Goal: Task Accomplishment & Management: Manage account settings

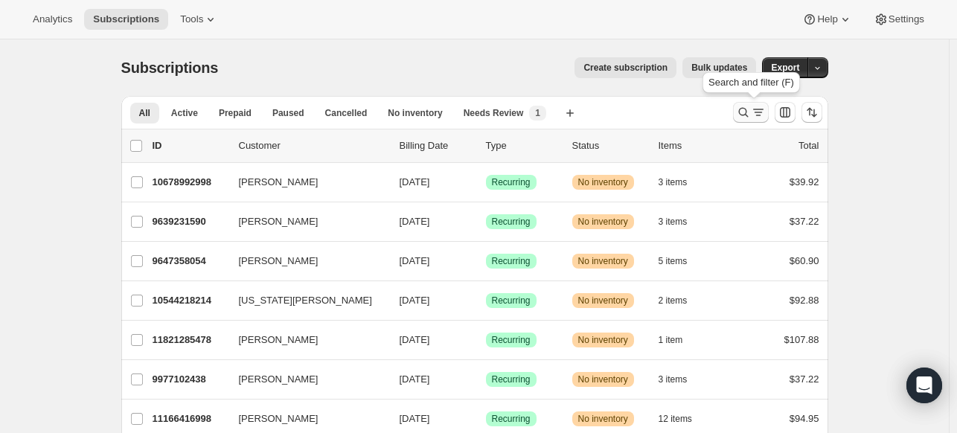
click at [741, 115] on icon "Search and filter results" at bounding box center [743, 112] width 15 height 15
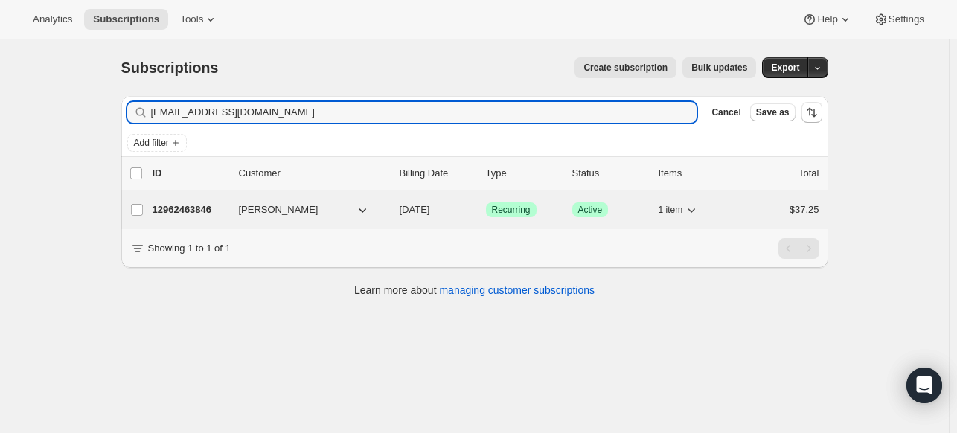
type input "[EMAIL_ADDRESS][DOMAIN_NAME]"
click at [168, 202] on p "12962463846" at bounding box center [190, 209] width 74 height 15
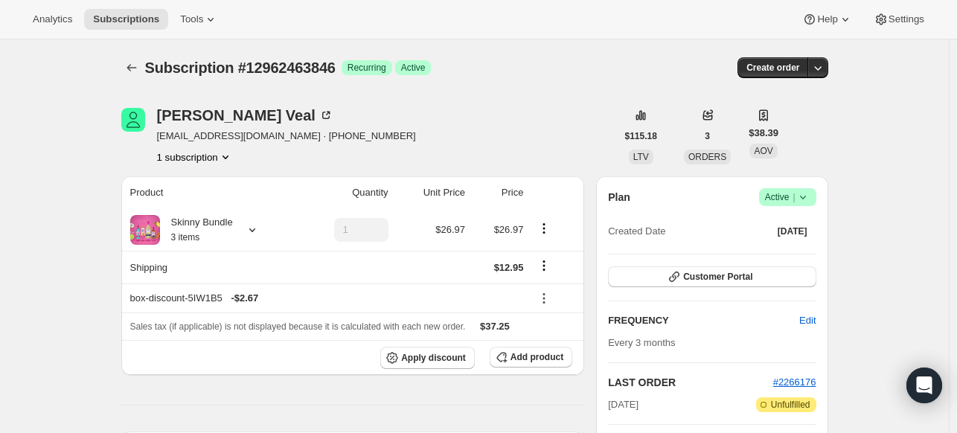
click at [817, 199] on span "Success Active |" at bounding box center [787, 197] width 57 height 18
click at [584, 86] on div "Subscription #12962463846. This page is ready Subscription #12962463846 Success…" at bounding box center [474, 67] width 707 height 57
click at [811, 202] on icon at bounding box center [803, 197] width 15 height 15
click at [766, 246] on span "Cancel subscription" at bounding box center [786, 251] width 84 height 11
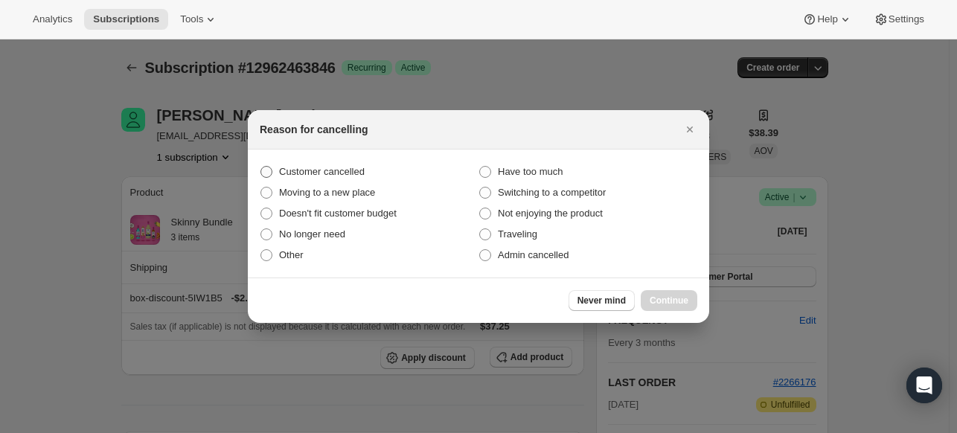
click at [354, 174] on span "Customer cancelled" at bounding box center [322, 171] width 86 height 11
click at [261, 167] on input "Customer cancelled" at bounding box center [261, 166] width 1 height 1
radio input "true"
click at [664, 305] on span "Continue" at bounding box center [669, 301] width 39 height 12
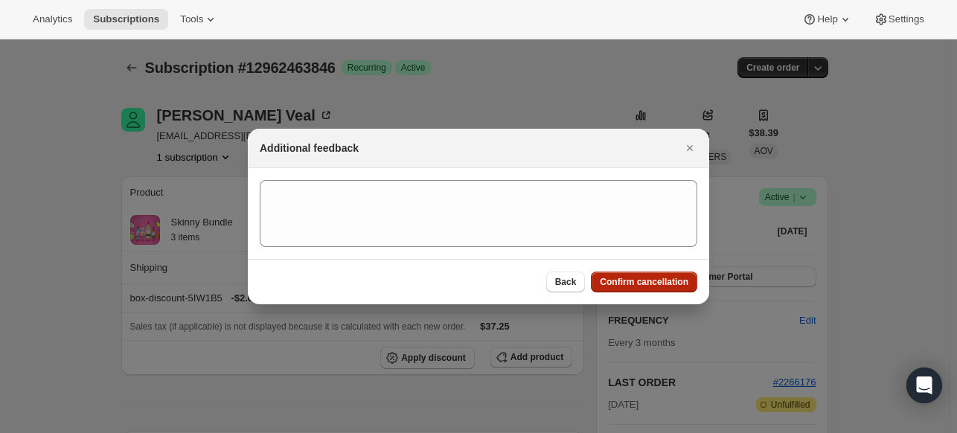
click at [658, 284] on span "Confirm cancellation" at bounding box center [644, 282] width 89 height 12
